Goal: Information Seeking & Learning: Understand process/instructions

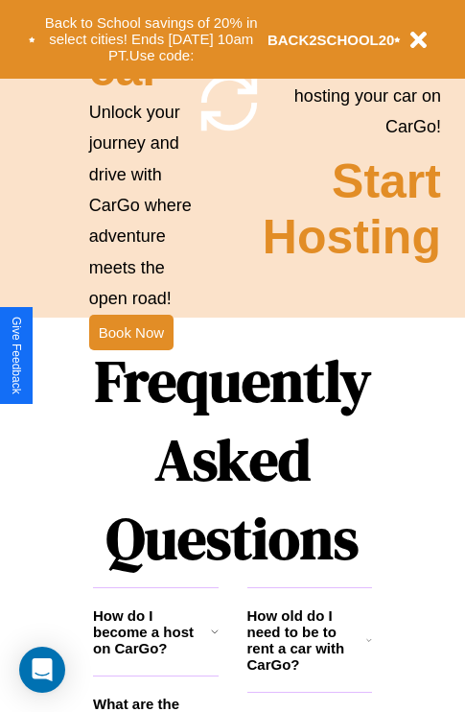
scroll to position [2324, 0]
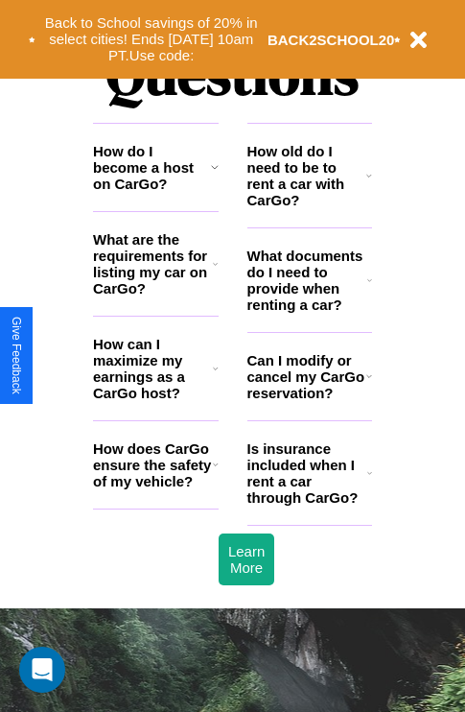
click at [369, 183] on icon at bounding box center [369, 175] width 6 height 15
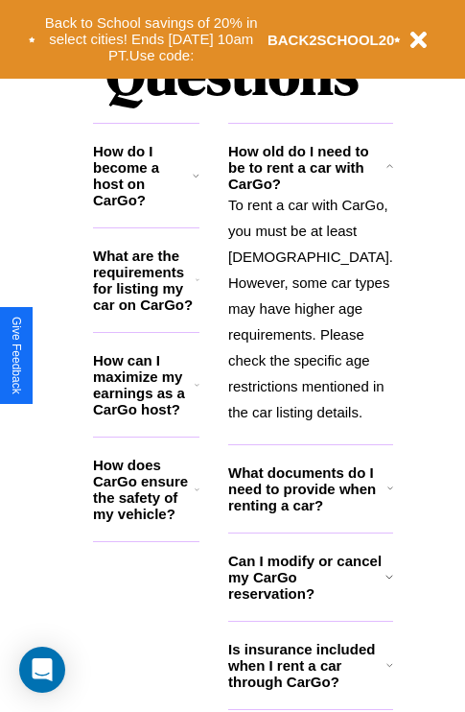
click at [309, 513] on h3 "What documents do I need to provide when renting a car?" at bounding box center [307, 488] width 159 height 49
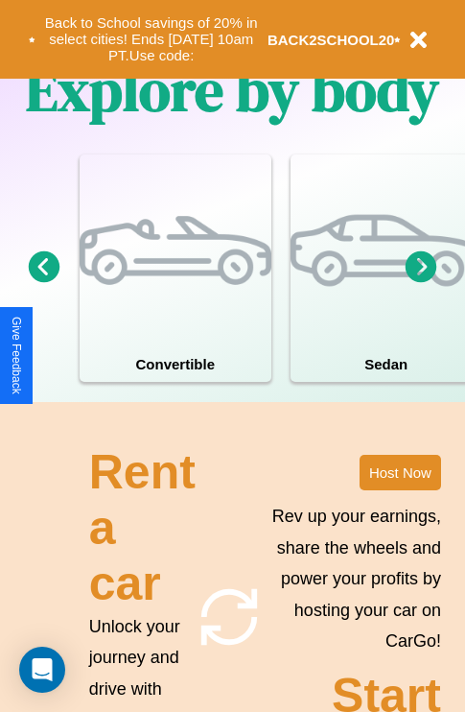
scroll to position [1233, 0]
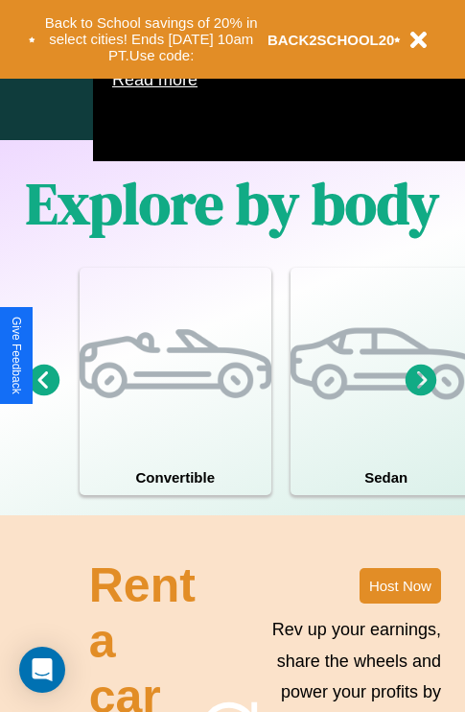
click at [43, 395] on icon at bounding box center [45, 380] width 32 height 32
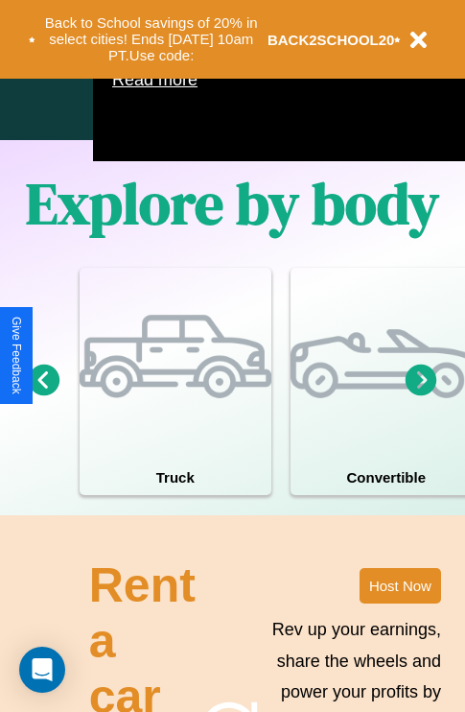
click at [421, 395] on icon at bounding box center [422, 380] width 32 height 32
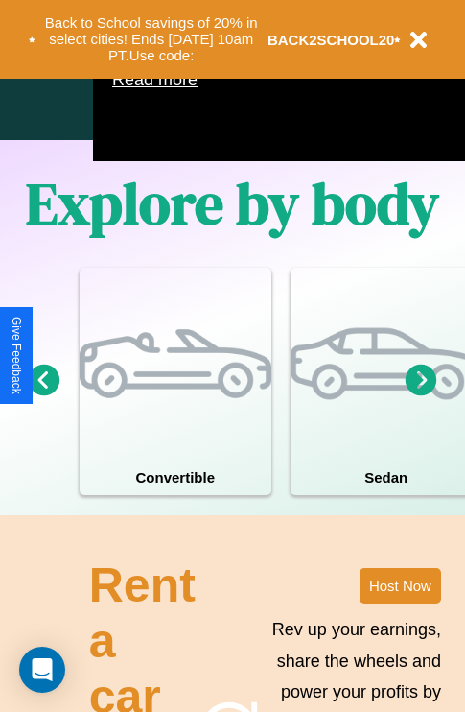
click at [421, 395] on icon at bounding box center [422, 380] width 32 height 32
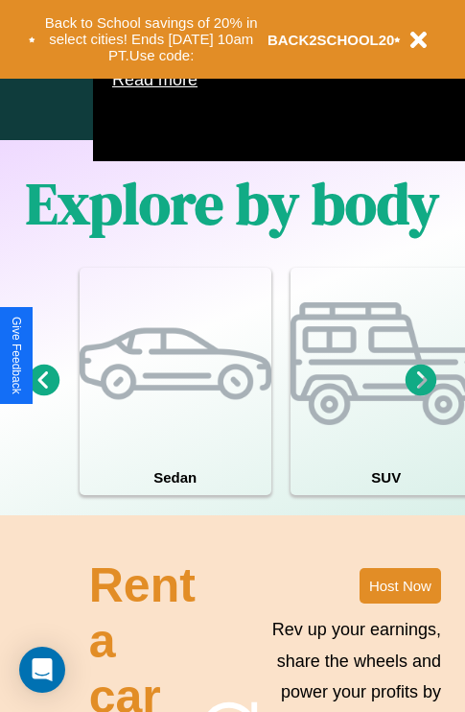
click at [421, 395] on icon at bounding box center [422, 380] width 32 height 32
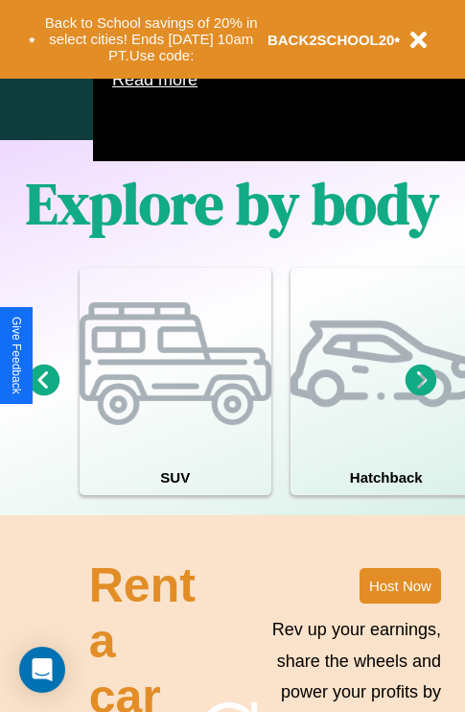
click at [421, 395] on icon at bounding box center [422, 380] width 32 height 32
